Goal: Information Seeking & Learning: Learn about a topic

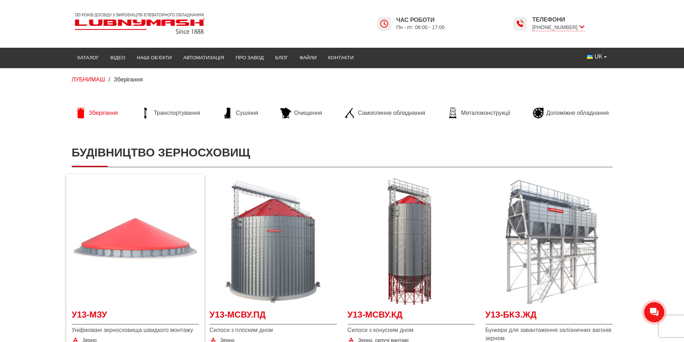
click at [147, 233] on img at bounding box center [135, 241] width 127 height 127
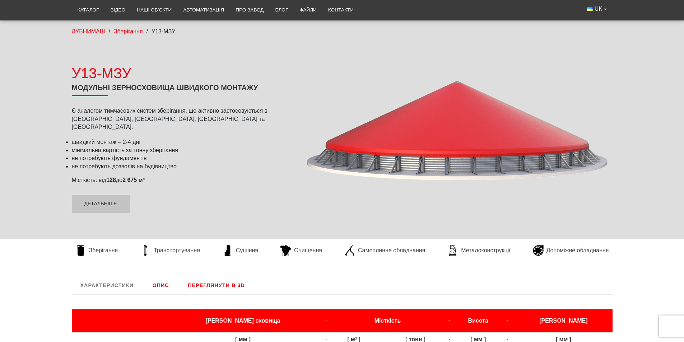
scroll to position [251, 0]
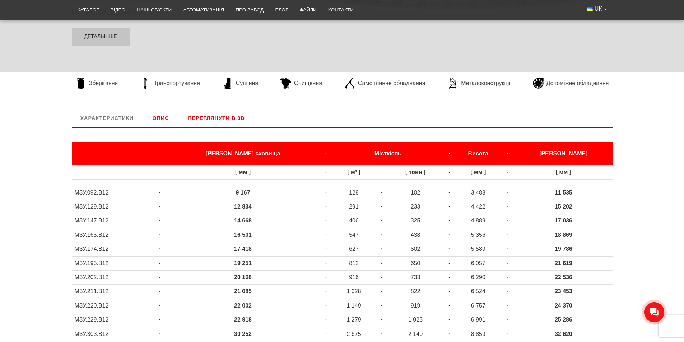
click at [224, 122] on link "Переглянути в 3D" at bounding box center [216, 118] width 74 height 19
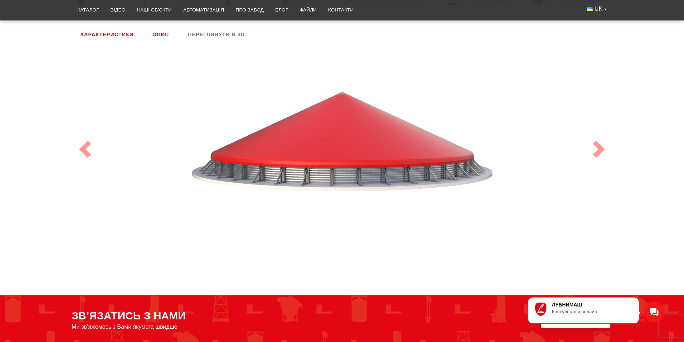
scroll to position [263, 0]
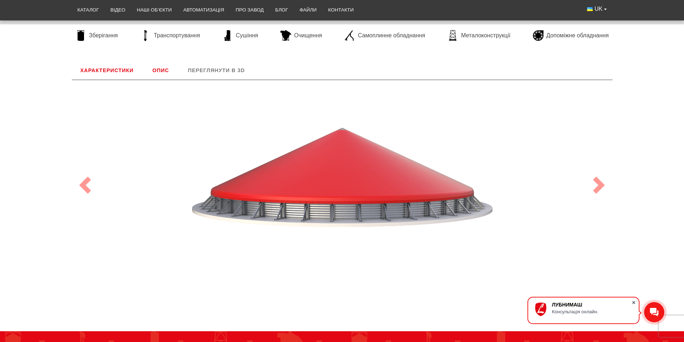
click at [635, 303] on span at bounding box center [633, 302] width 7 height 7
click at [596, 196] on link "Next" at bounding box center [598, 185] width 27 height 210
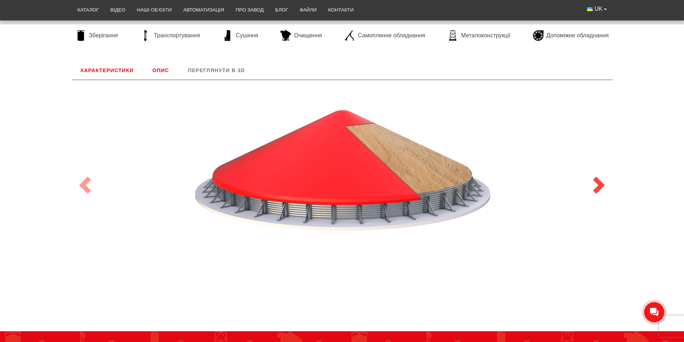
click at [596, 196] on link "Next" at bounding box center [598, 185] width 27 height 210
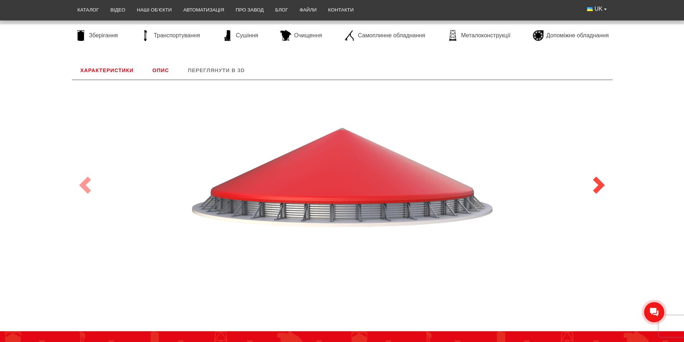
click at [596, 196] on link "Next" at bounding box center [598, 185] width 27 height 210
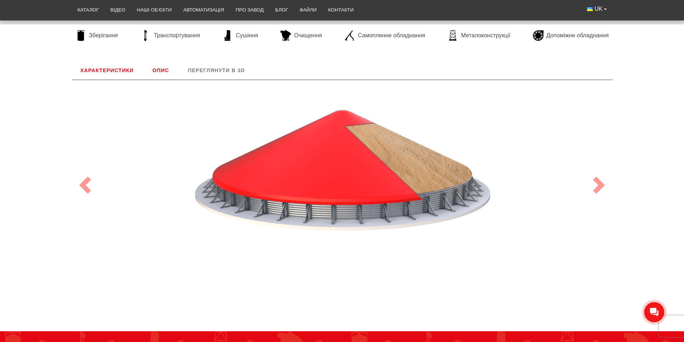
click at [133, 67] on link "Характеристики" at bounding box center [107, 70] width 70 height 19
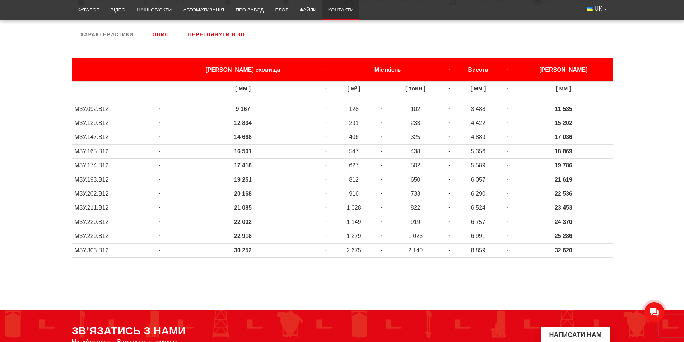
click at [328, 7] on link "Контакти" at bounding box center [340, 10] width 37 height 16
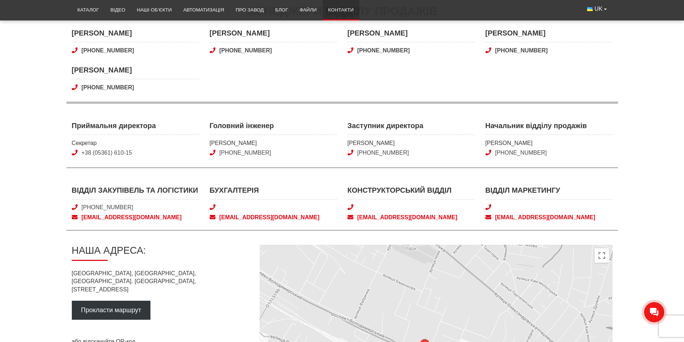
scroll to position [323, 0]
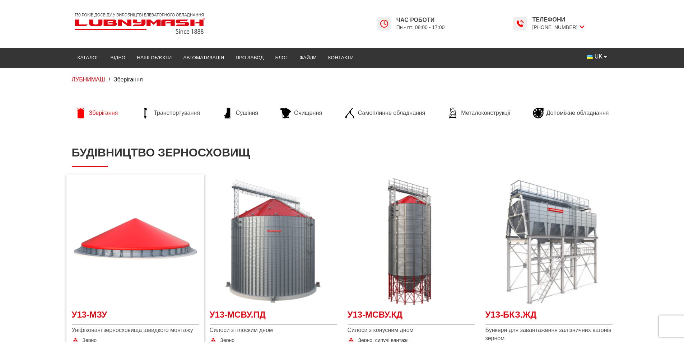
click at [70, 234] on div "У13-МЗУ Уніфіковані зерносховища швидкого монтажу Зерно 9 200 - 30 300 мм 128 -…" at bounding box center [135, 274] width 138 height 200
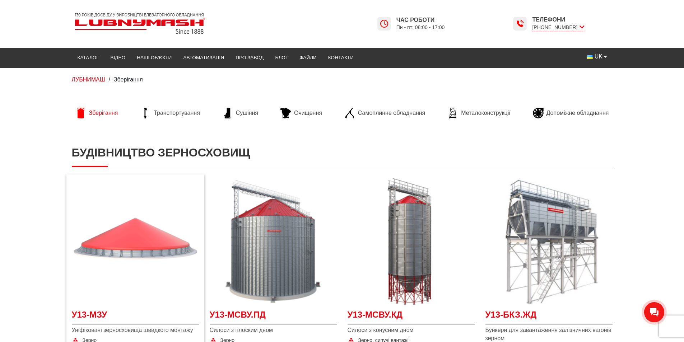
click at [137, 267] on img at bounding box center [135, 241] width 127 height 127
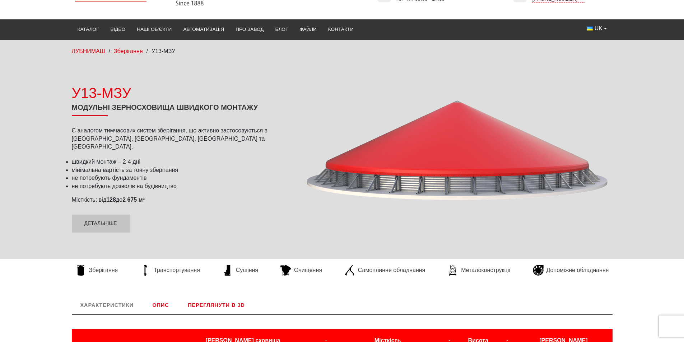
scroll to position [108, 0]
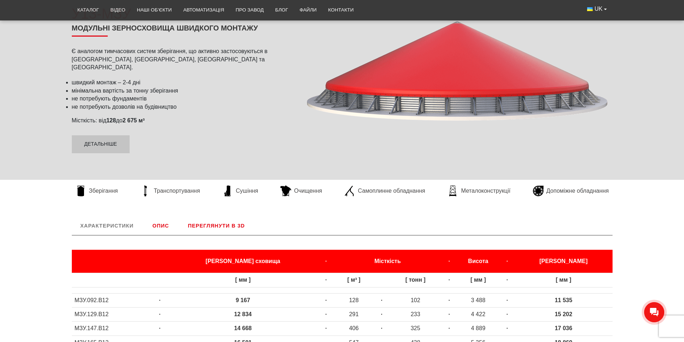
click at [148, 220] on link "Опис" at bounding box center [161, 225] width 34 height 19
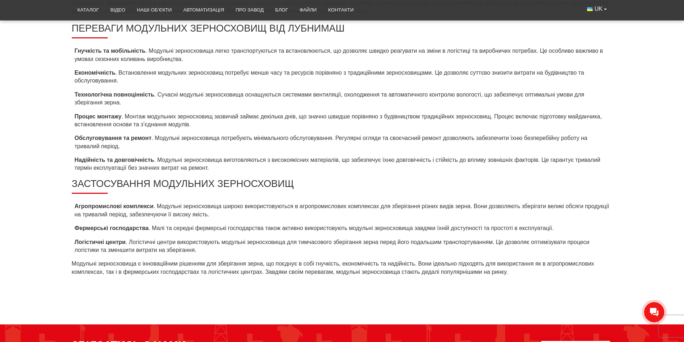
scroll to position [407, 0]
